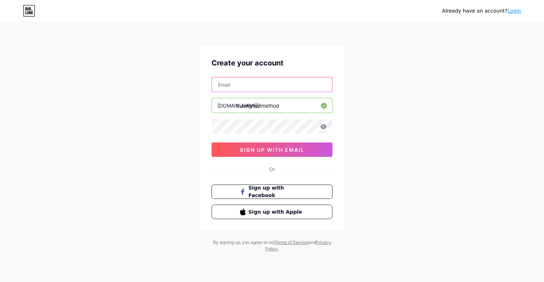
click at [278, 86] on input "text" at bounding box center [272, 84] width 120 height 14
type input "[DOMAIN_NAME][EMAIL_ADDRESS][DOMAIN_NAME]"
click at [403, 151] on div "Already have an account? Login Create your account [DOMAIN_NAME][EMAIL_ADDRESS]…" at bounding box center [272, 137] width 544 height 275
click at [326, 127] on icon at bounding box center [323, 126] width 6 height 5
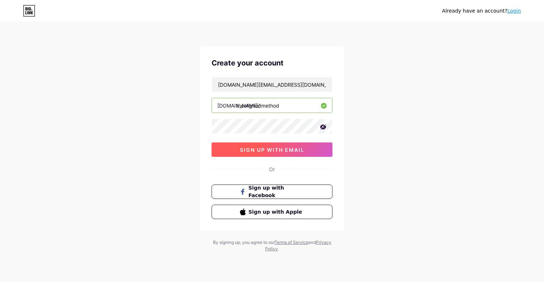
click at [319, 150] on button "sign up with email" at bounding box center [272, 150] width 121 height 14
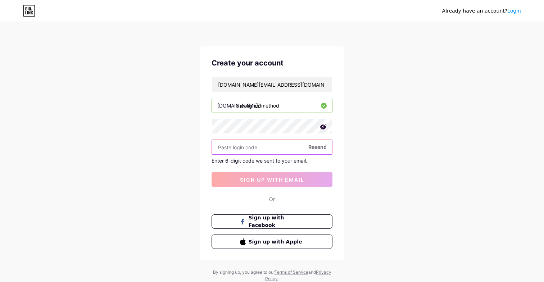
paste input "963518"
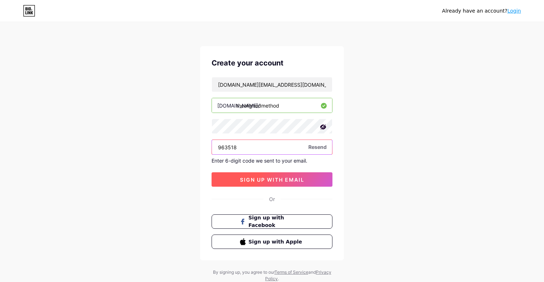
type input "963518"
click at [294, 181] on span "sign up with email" at bounding box center [272, 180] width 64 height 6
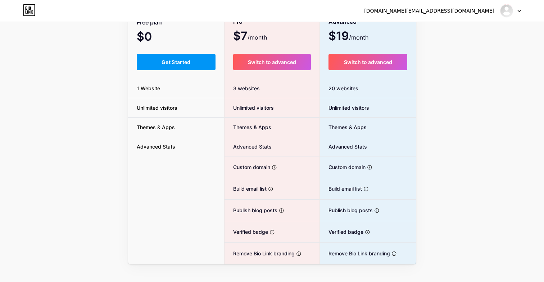
scroll to position [61, 0]
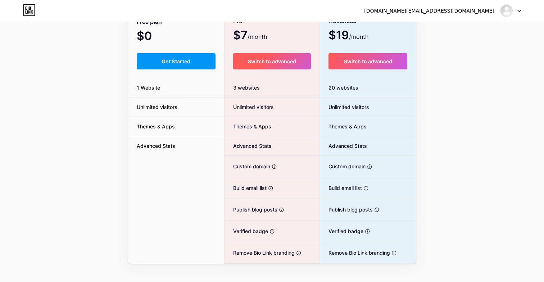
click at [293, 65] on button "Switch to advanced" at bounding box center [272, 61] width 78 height 16
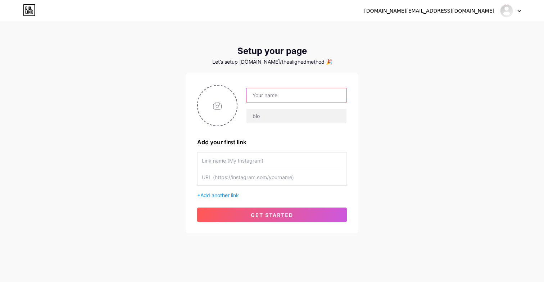
click at [318, 98] on input "text" at bounding box center [297, 95] width 100 height 14
click at [375, 94] on div "thealignedmethod.pt@gmail.com Dashboard Logout Setup your page Let’s setup bio.…" at bounding box center [272, 128] width 544 height 257
click at [218, 109] on input "file" at bounding box center [217, 106] width 39 height 40
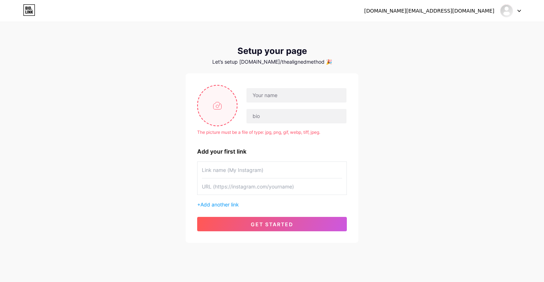
click at [215, 107] on input "file" at bounding box center [217, 106] width 39 height 40
click at [227, 103] on input "file" at bounding box center [217, 106] width 39 height 40
click at [313, 137] on div "The picture must be a file of type: jpg, png, gif, webp, tiff, jpeg. The pictur…" at bounding box center [272, 158] width 150 height 146
click at [226, 113] on input "file" at bounding box center [217, 106] width 39 height 40
click at [218, 112] on input "file" at bounding box center [217, 106] width 39 height 40
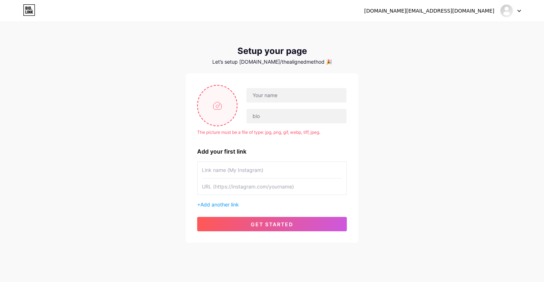
type input "C:\fakepath\IMG_0964 2.JPG"
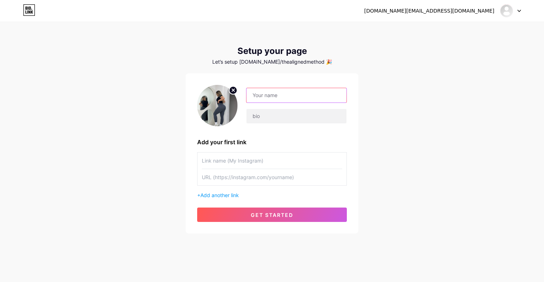
click at [313, 99] on input "text" at bounding box center [297, 95] width 100 height 14
type input "T"
type input "Nicola Louise"
click at [291, 111] on input "text" at bounding box center [297, 116] width 100 height 14
type input "T"
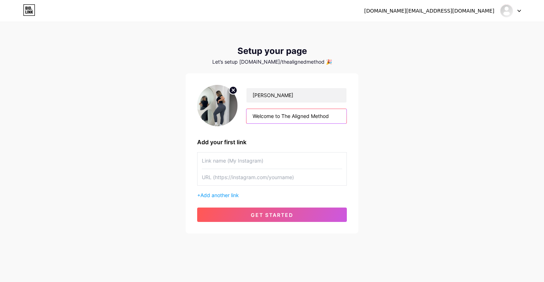
type input "Welcome to The Aligned Method"
click at [329, 144] on div "Add your first link" at bounding box center [272, 142] width 150 height 9
click at [275, 160] on input "text" at bounding box center [272, 161] width 140 height 16
type input "nnicolalouisee"
click at [368, 175] on div "thealignedmethod.pt@gmail.com Dashboard Logout Setup your page Let’s setup bio.…" at bounding box center [272, 128] width 544 height 257
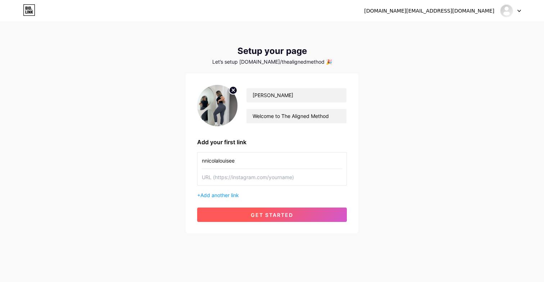
click at [284, 221] on button "get started" at bounding box center [272, 215] width 150 height 14
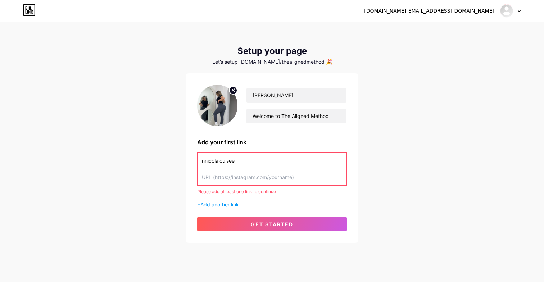
click at [279, 182] on input "text" at bounding box center [272, 177] width 140 height 16
paste input "https://www.instagram.com/nnicolalouisee/"
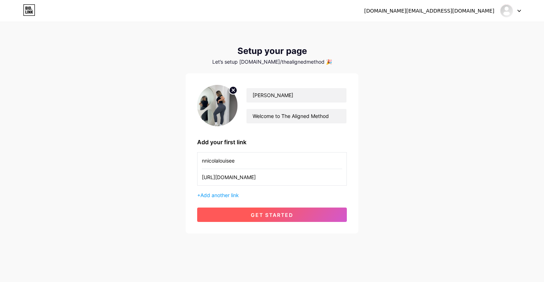
type input "https://www.instagram.com/nnicolalouisee/"
click at [310, 216] on button "get started" at bounding box center [272, 215] width 150 height 14
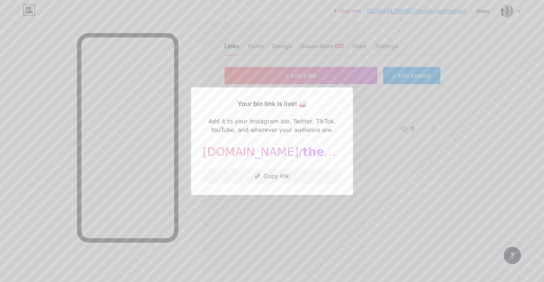
click at [335, 221] on div at bounding box center [272, 141] width 544 height 282
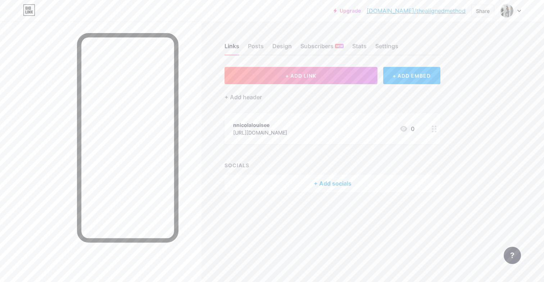
click at [332, 181] on div "+ Add socials" at bounding box center [333, 183] width 216 height 17
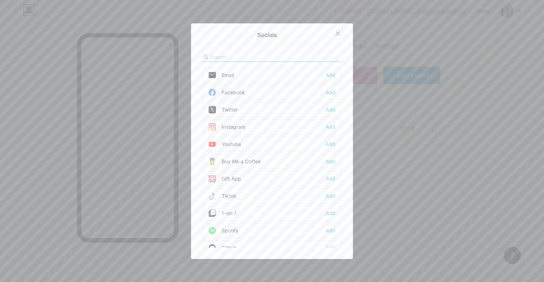
click at [291, 127] on div "Instagram Add" at bounding box center [272, 126] width 139 height 15
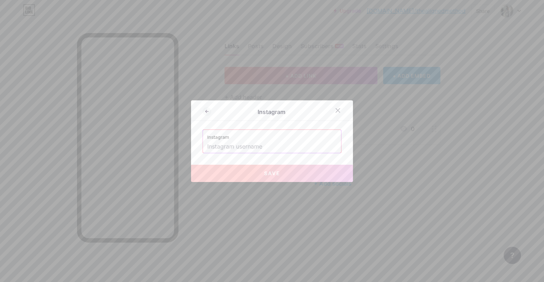
click at [280, 144] on input "text" at bounding box center [272, 147] width 130 height 12
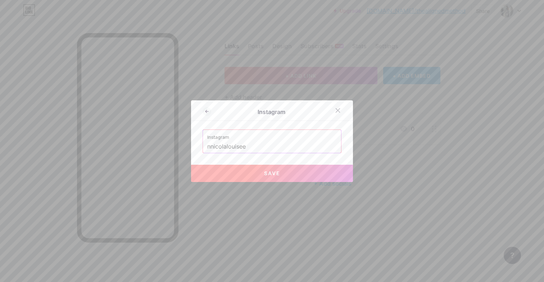
click at [276, 179] on button "Save" at bounding box center [272, 173] width 162 height 17
type input "https://instagram.com/nnicolalouisee"
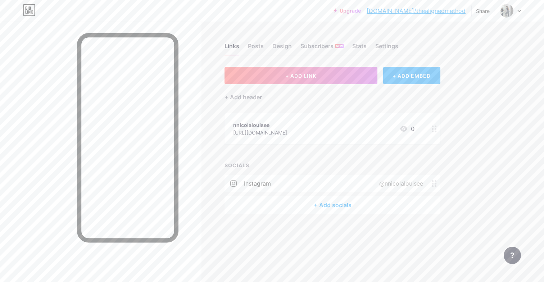
click at [379, 135] on div "nnicolalouisee https://www.instagram.com/nnicolalouisee/ 0" at bounding box center [323, 129] width 181 height 17
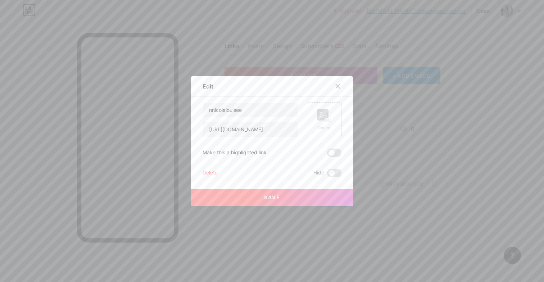
click at [214, 172] on div "Delete" at bounding box center [210, 173] width 15 height 9
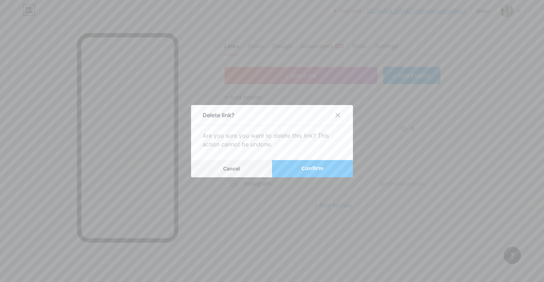
click at [318, 169] on span "Confirm" at bounding box center [313, 169] width 22 height 8
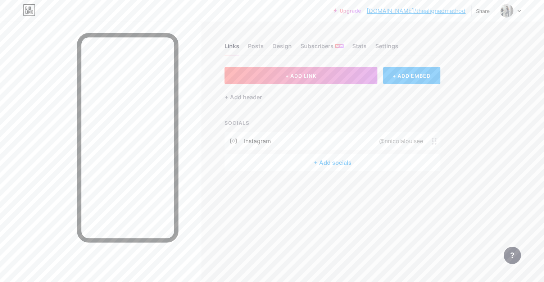
click at [335, 159] on div "+ Add socials" at bounding box center [333, 162] width 216 height 17
click at [253, 200] on div "Tiktok Add" at bounding box center [272, 196] width 139 height 15
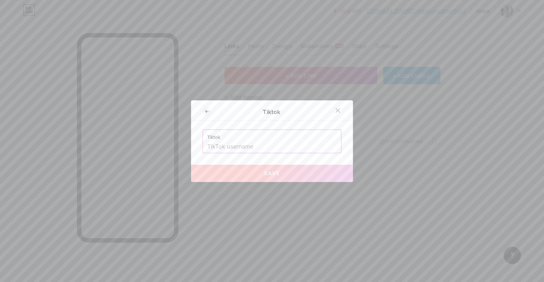
click at [279, 147] on input "text" at bounding box center [272, 147] width 130 height 12
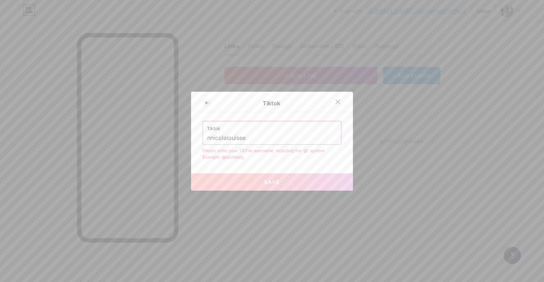
click at [206, 136] on div "Tiktok nnicolalouisee" at bounding box center [272, 132] width 138 height 23
click at [210, 138] on input "nnicolalouisee" at bounding box center [272, 138] width 130 height 12
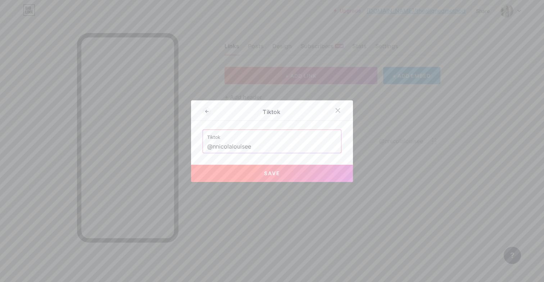
click at [255, 171] on button "Save" at bounding box center [272, 173] width 162 height 17
type input "https://tiktok.com/@nnicolalouisee"
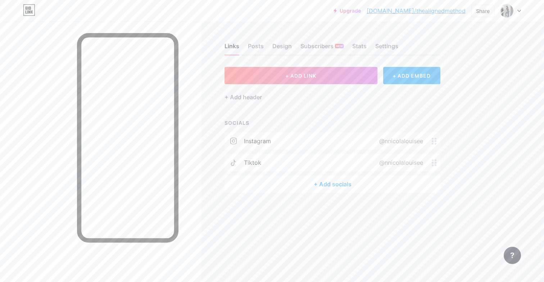
click at [331, 184] on div "+ Add socials" at bounding box center [333, 184] width 216 height 17
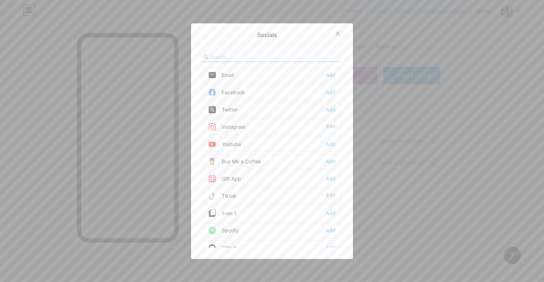
click at [323, 146] on div "Youtube Add" at bounding box center [272, 144] width 139 height 15
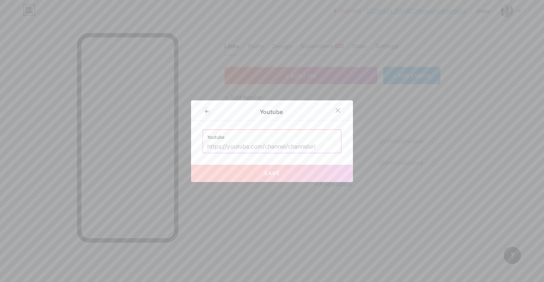
click at [312, 148] on input "text" at bounding box center [272, 147] width 130 height 12
paste input "https://www.youtube.com/@nnicolalouisee"
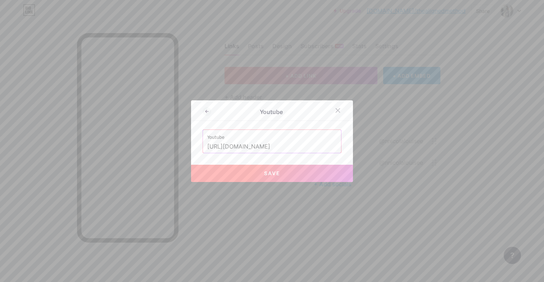
type input "https://www.youtube.com/@nnicolalouisee"
click at [297, 174] on button "Save" at bounding box center [272, 173] width 162 height 17
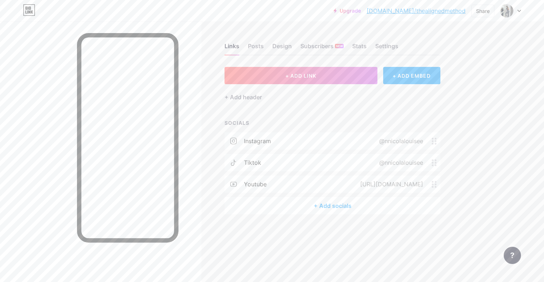
click at [347, 205] on div "+ Add socials" at bounding box center [333, 205] width 216 height 17
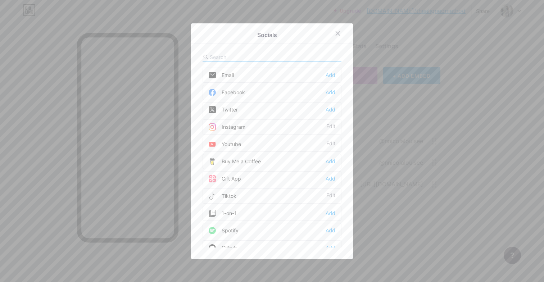
click at [323, 75] on div "Email Add" at bounding box center [272, 75] width 139 height 15
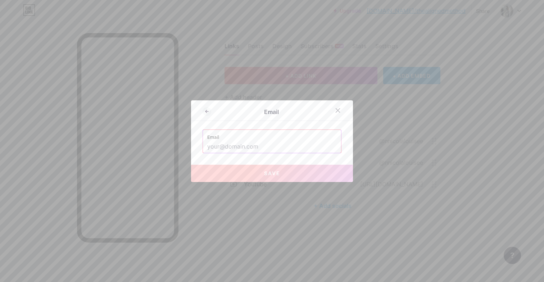
click at [271, 148] on input "text" at bounding box center [272, 147] width 130 height 12
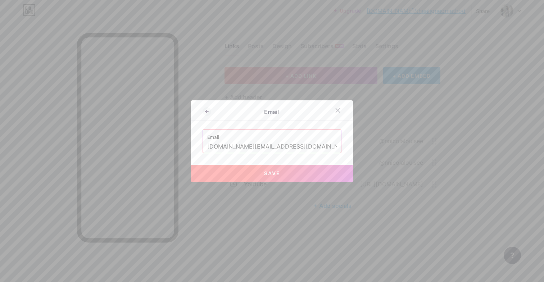
click at [264, 176] on button "Save" at bounding box center [272, 173] width 162 height 17
type input "mailto:thealignedmethod.pt@gmail.com"
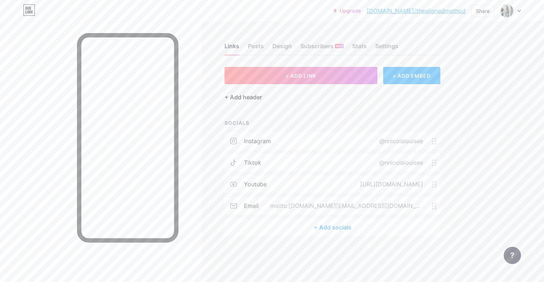
click at [256, 99] on div "+ Add header" at bounding box center [243, 97] width 37 height 9
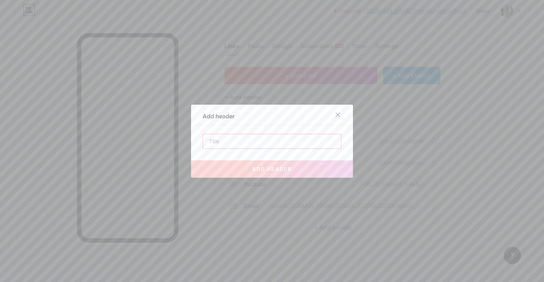
click at [243, 142] on input "text" at bounding box center [272, 141] width 138 height 14
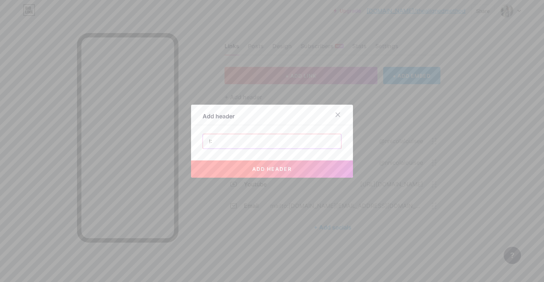
type input "!"
type input "1:1 Coaching"
click at [261, 171] on span "add header" at bounding box center [272, 169] width 40 height 6
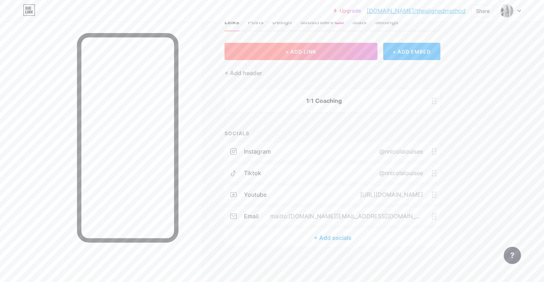
scroll to position [7, 0]
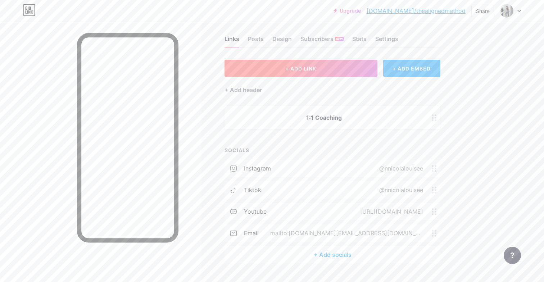
click at [333, 71] on button "+ ADD LINK" at bounding box center [301, 68] width 153 height 17
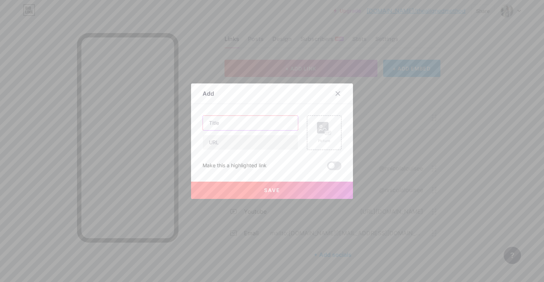
click at [268, 122] on input "text" at bounding box center [250, 123] width 95 height 14
type input "O"
type input "Coaching Enquiry Form"
click at [284, 160] on div "Coaching Enquiry Form Picture Make this a highlighted link Save" at bounding box center [272, 143] width 139 height 55
